Goal: Answer question/provide support: Share knowledge or assist other users

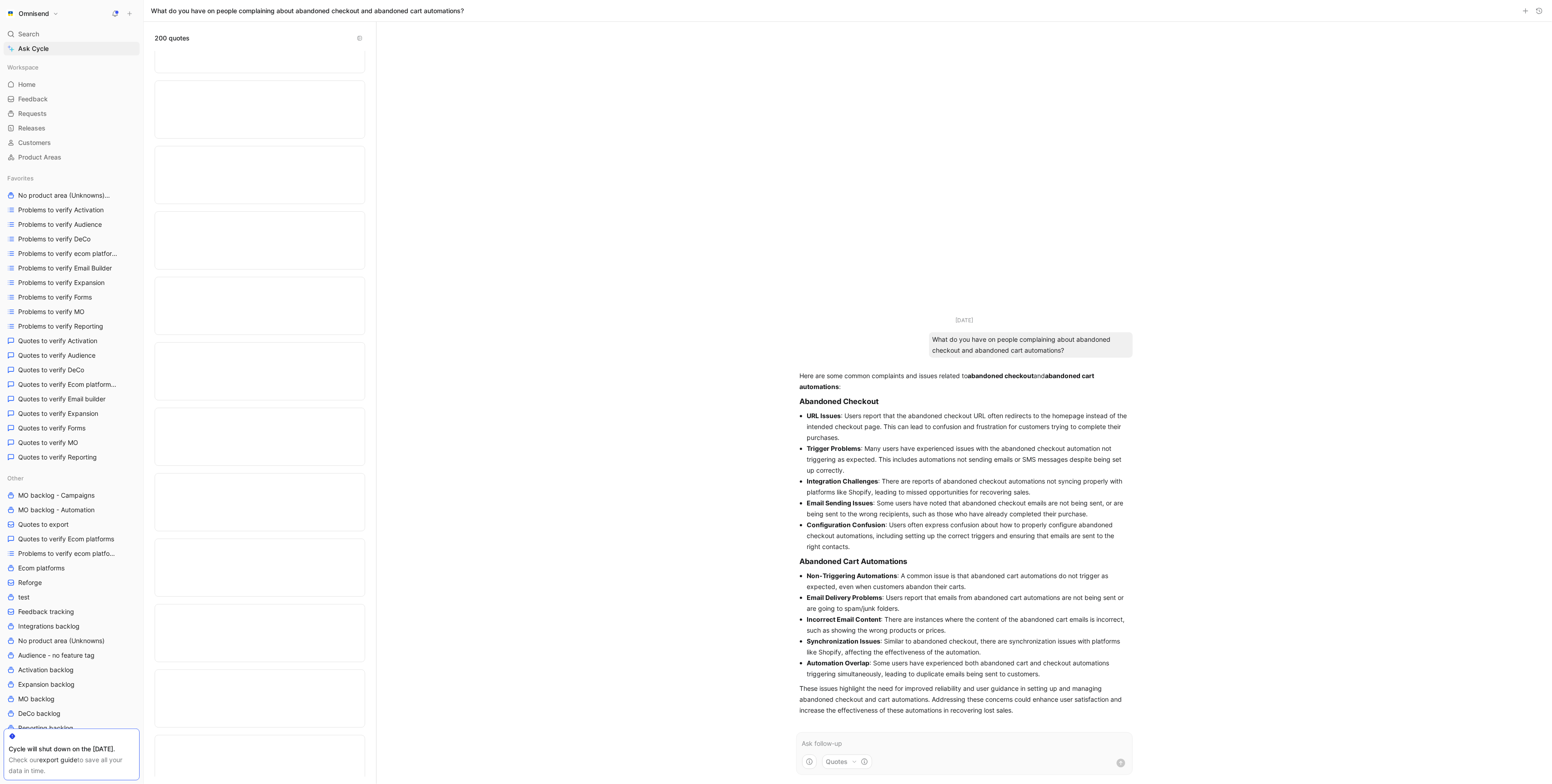
scroll to position [967, 0]
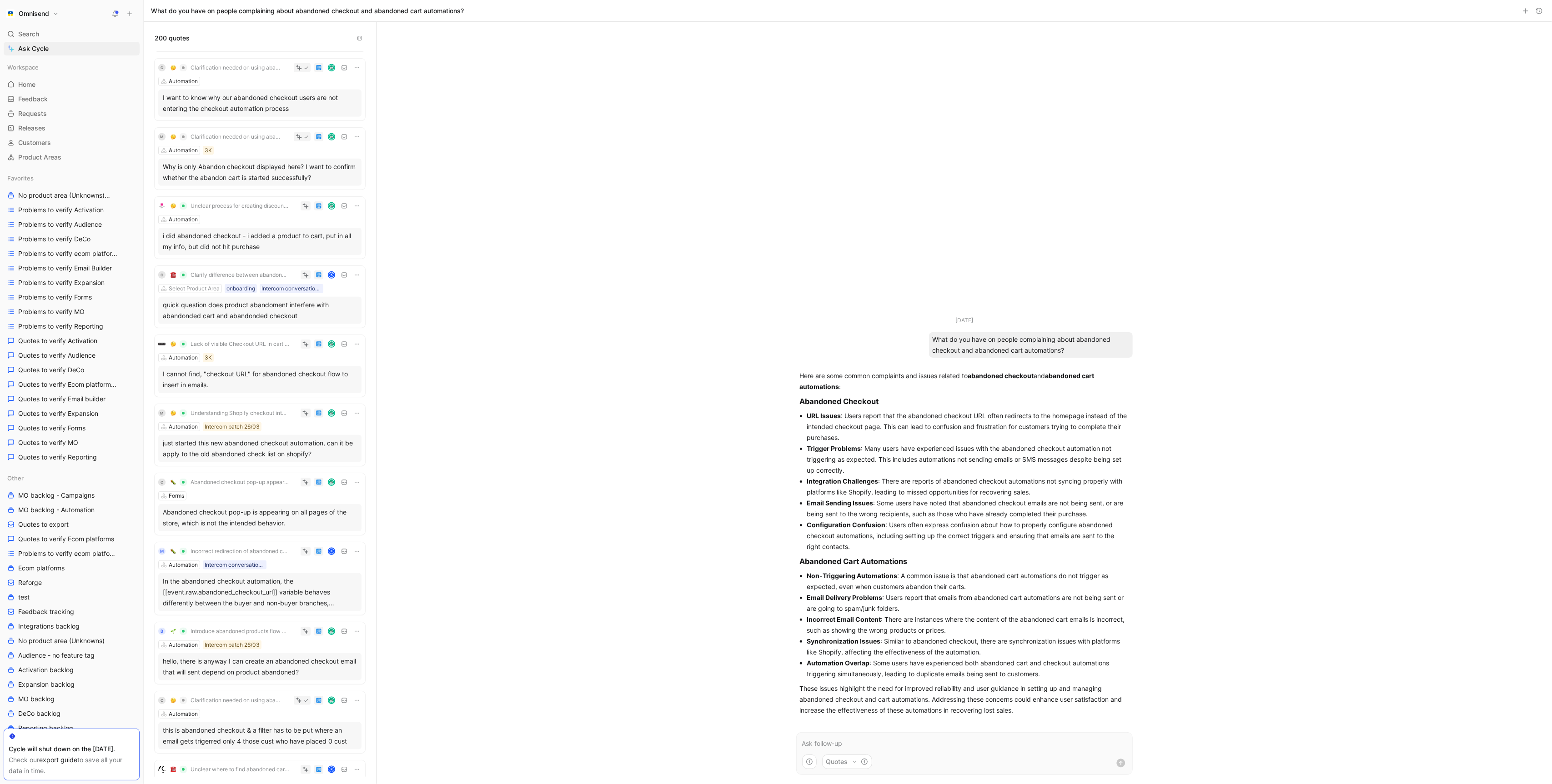
click at [872, 744] on p at bounding box center [964, 744] width 325 height 11
drag, startPoint x: 1094, startPoint y: 349, endPoint x: 928, endPoint y: 342, distance: 166.1
click at [929, 342] on div "What do you have on people complaining about abandoned checkout and abandoned c…" at bounding box center [1031, 345] width 204 height 25
copy div "What do you have on people complaining about abandoned checkout and abandoned c…"
click at [910, 751] on form "Quotes" at bounding box center [965, 753] width 337 height 43
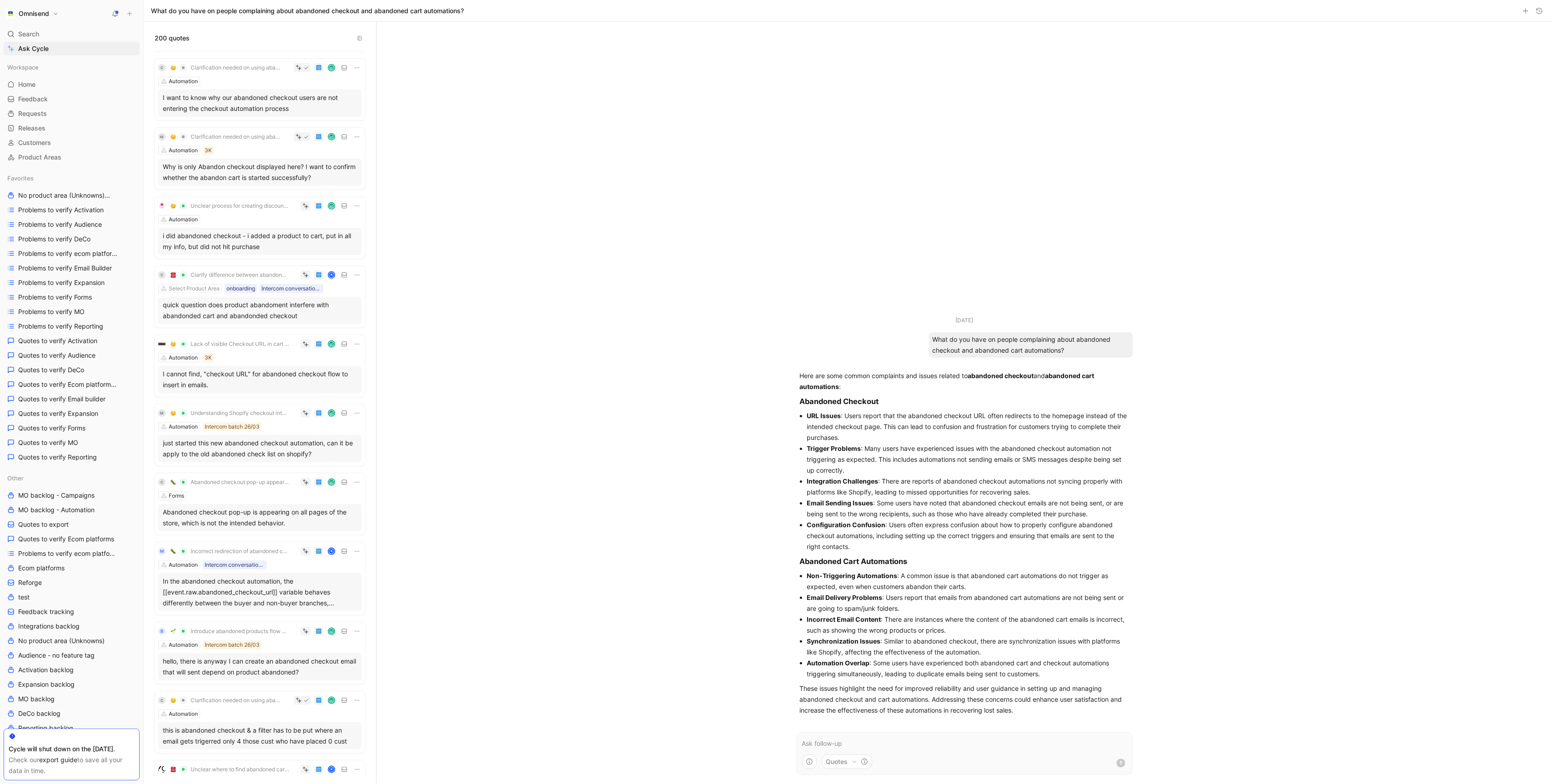
click at [898, 741] on p at bounding box center [964, 744] width 325 height 11
paste div
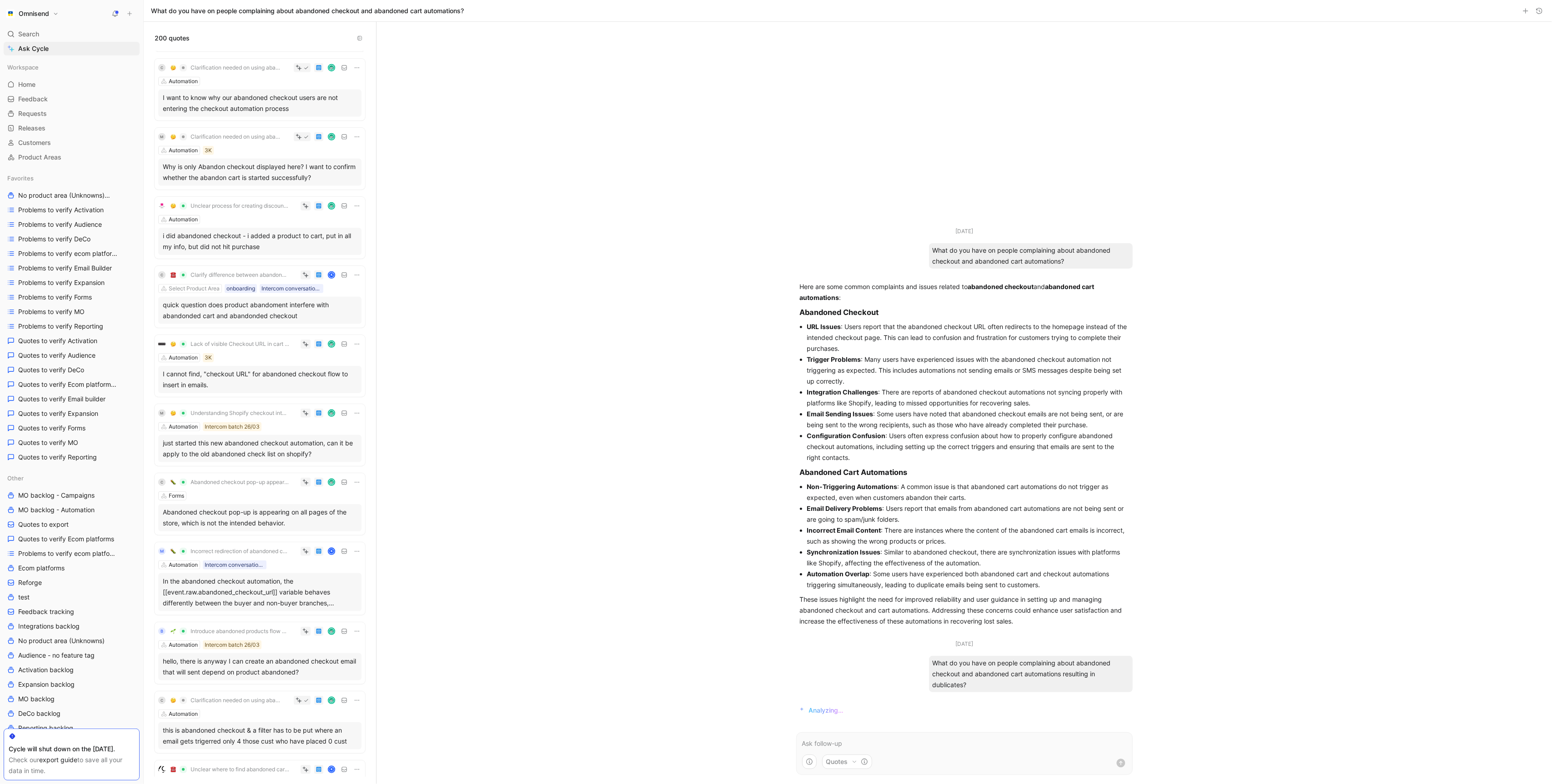
click at [220, 305] on div "quick question does product abandoment interfere with abandonded cart and aband…" at bounding box center [260, 310] width 194 height 22
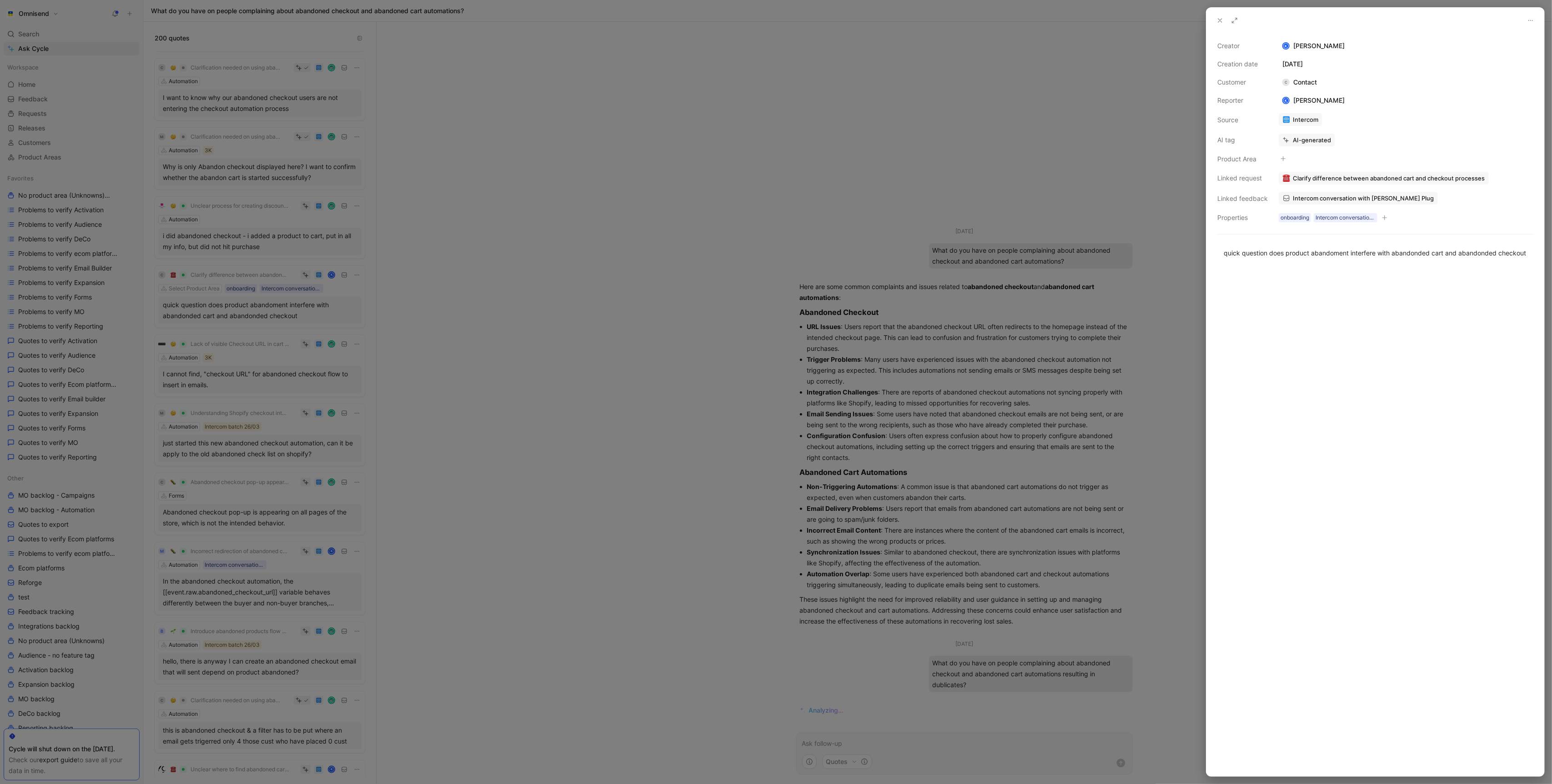
click at [1323, 198] on span "Intercom conversation with [PERSON_NAME] Plug" at bounding box center [1363, 198] width 141 height 8
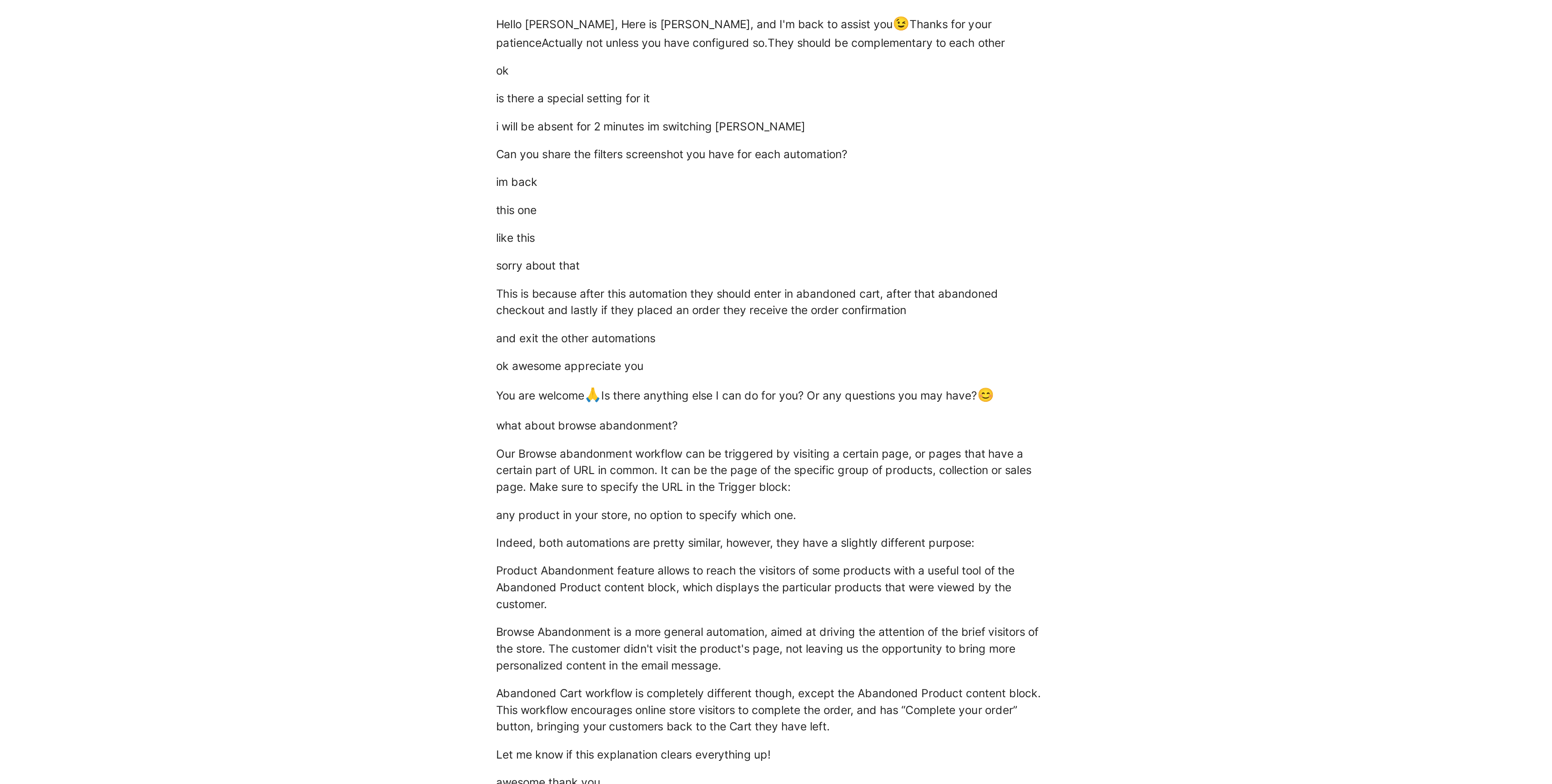
scroll to position [334, 0]
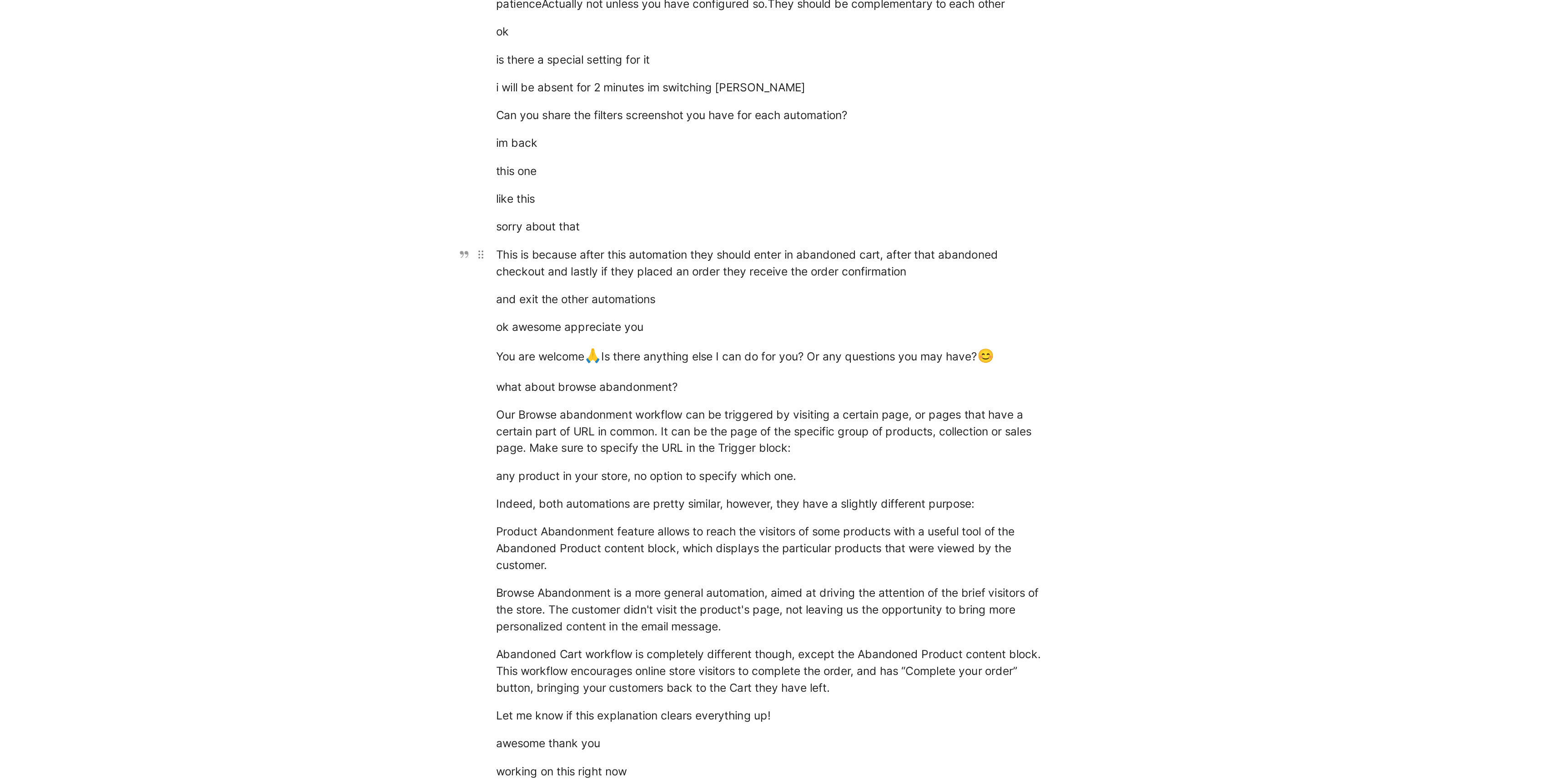
drag, startPoint x: 600, startPoint y: 255, endPoint x: 731, endPoint y: 266, distance: 131.5
click at [731, 266] on div "Clarify difference between abandoned cart and checkout processes Select Product…" at bounding box center [771, 518] width 1217 height 1551
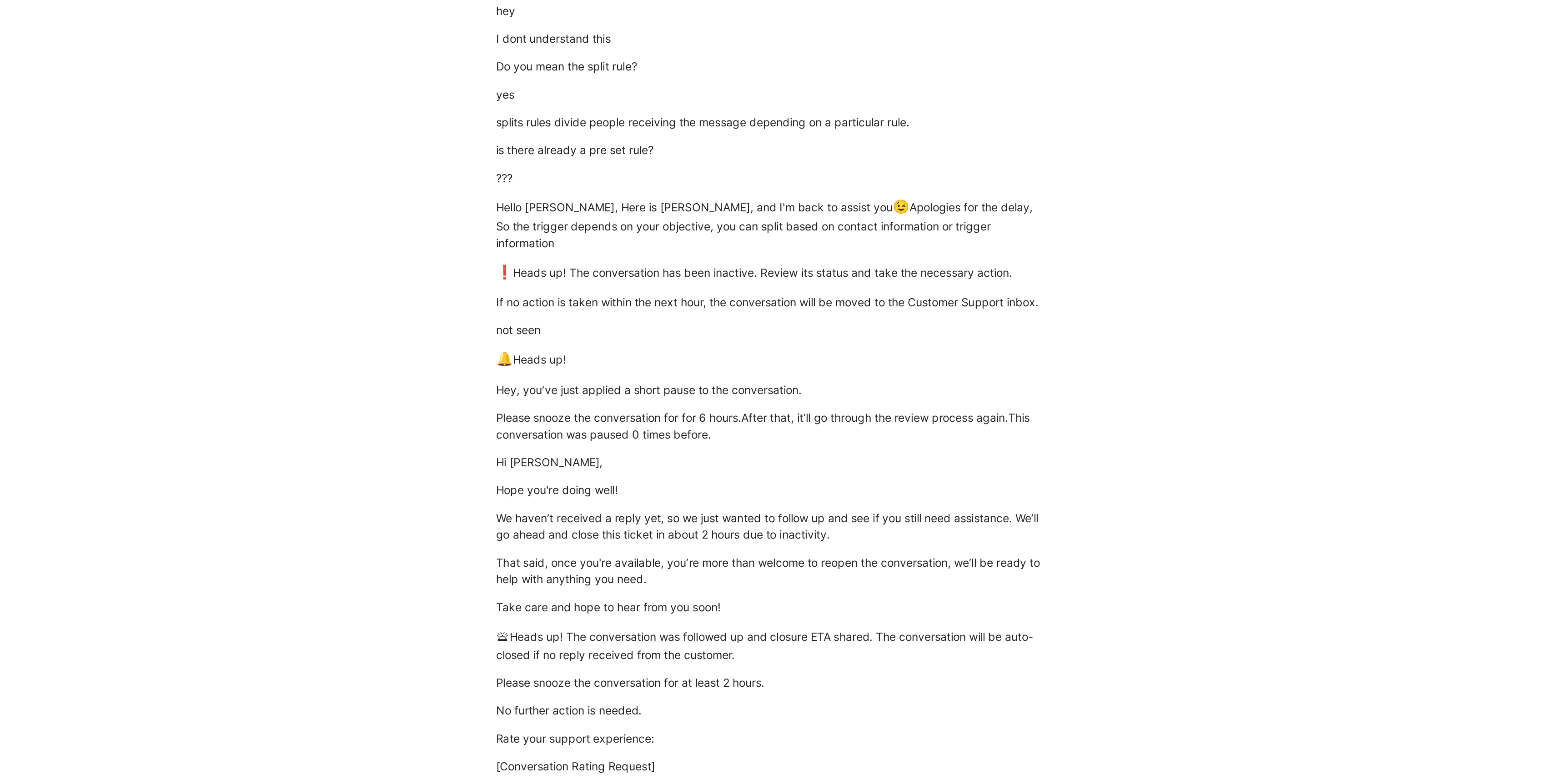
scroll to position [833, 0]
